Goal: Transaction & Acquisition: Purchase product/service

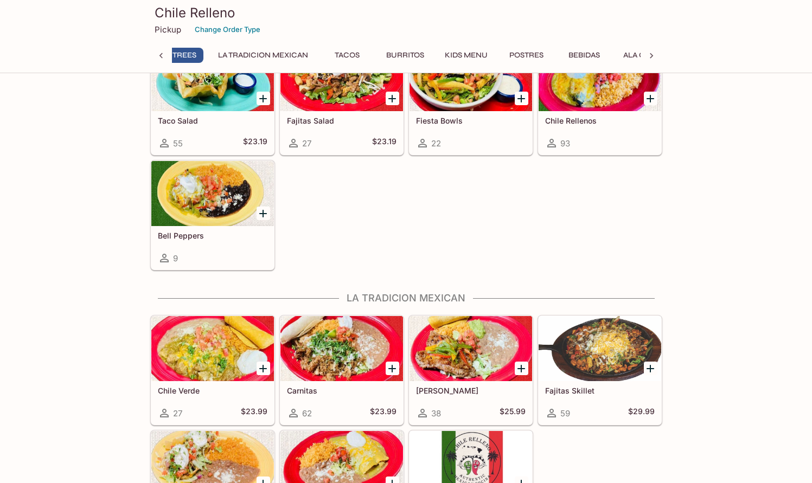
scroll to position [651, 0]
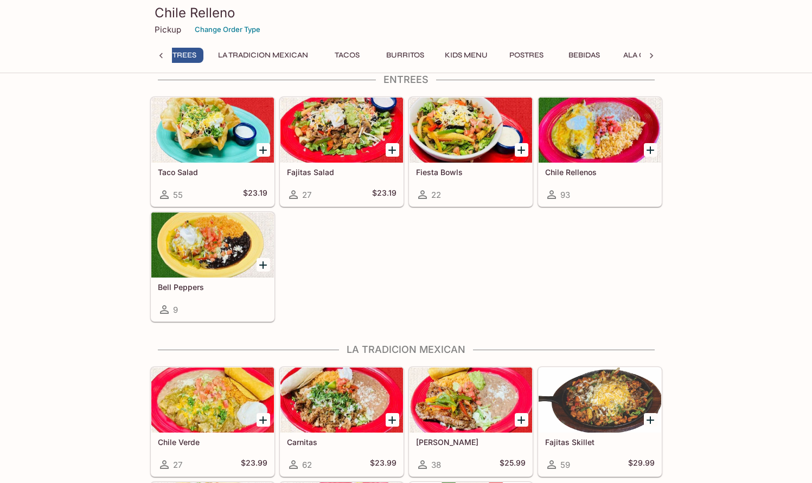
click at [587, 456] on div "Fajitas Skillet 59 $29.99" at bounding box center [600, 454] width 123 height 43
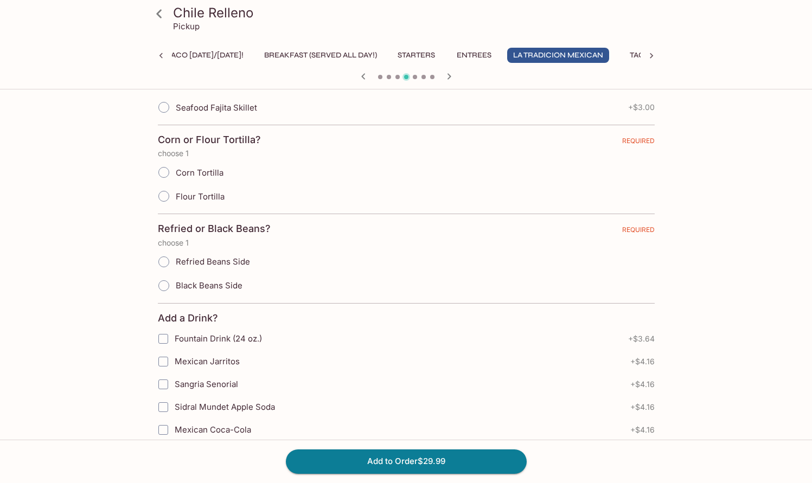
scroll to position [343, 0]
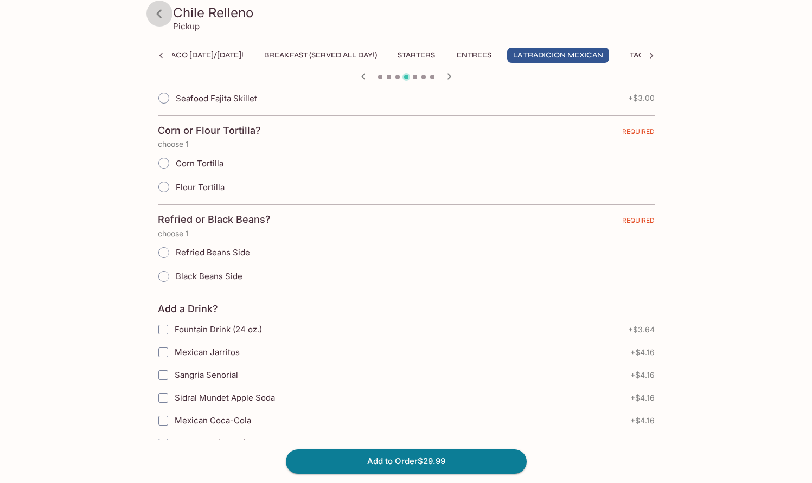
click at [156, 12] on icon at bounding box center [159, 13] width 19 height 19
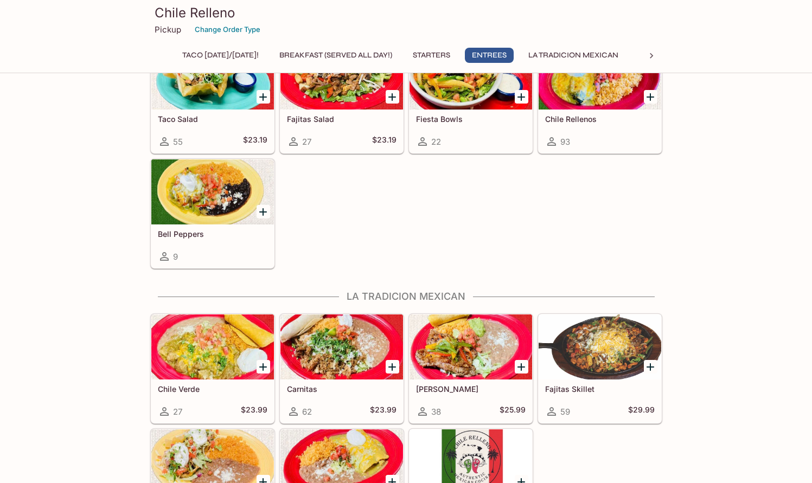
scroll to position [651, 0]
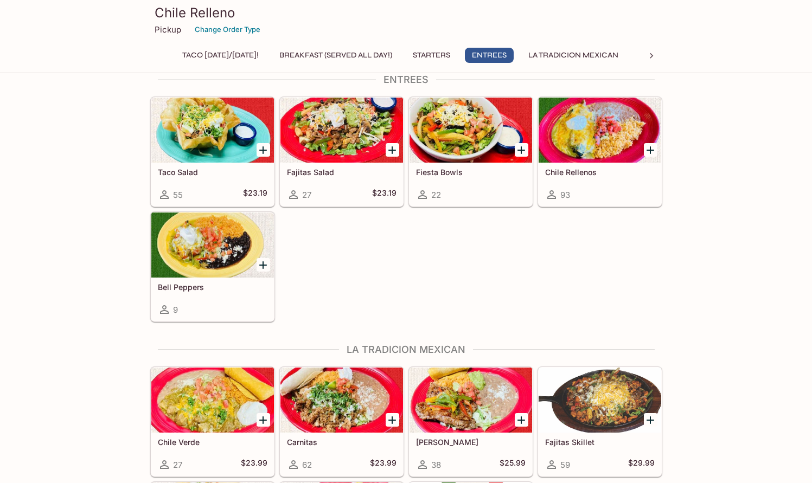
click at [193, 143] on div at bounding box center [212, 130] width 123 height 65
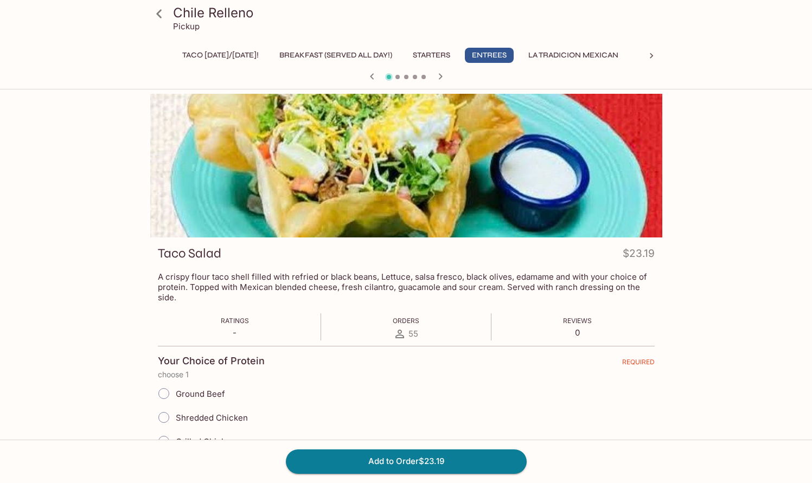
click at [151, 18] on icon at bounding box center [159, 13] width 19 height 19
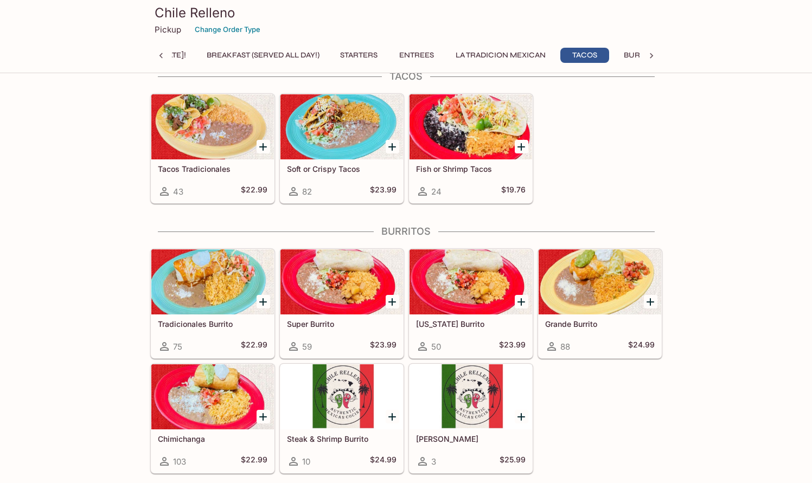
scroll to position [1194, 0]
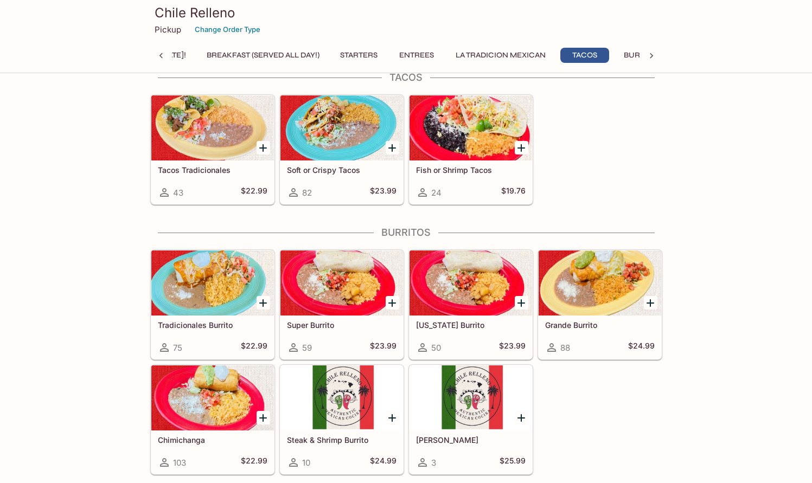
click at [474, 138] on div at bounding box center [471, 127] width 123 height 65
